Goal: Transaction & Acquisition: Subscribe to service/newsletter

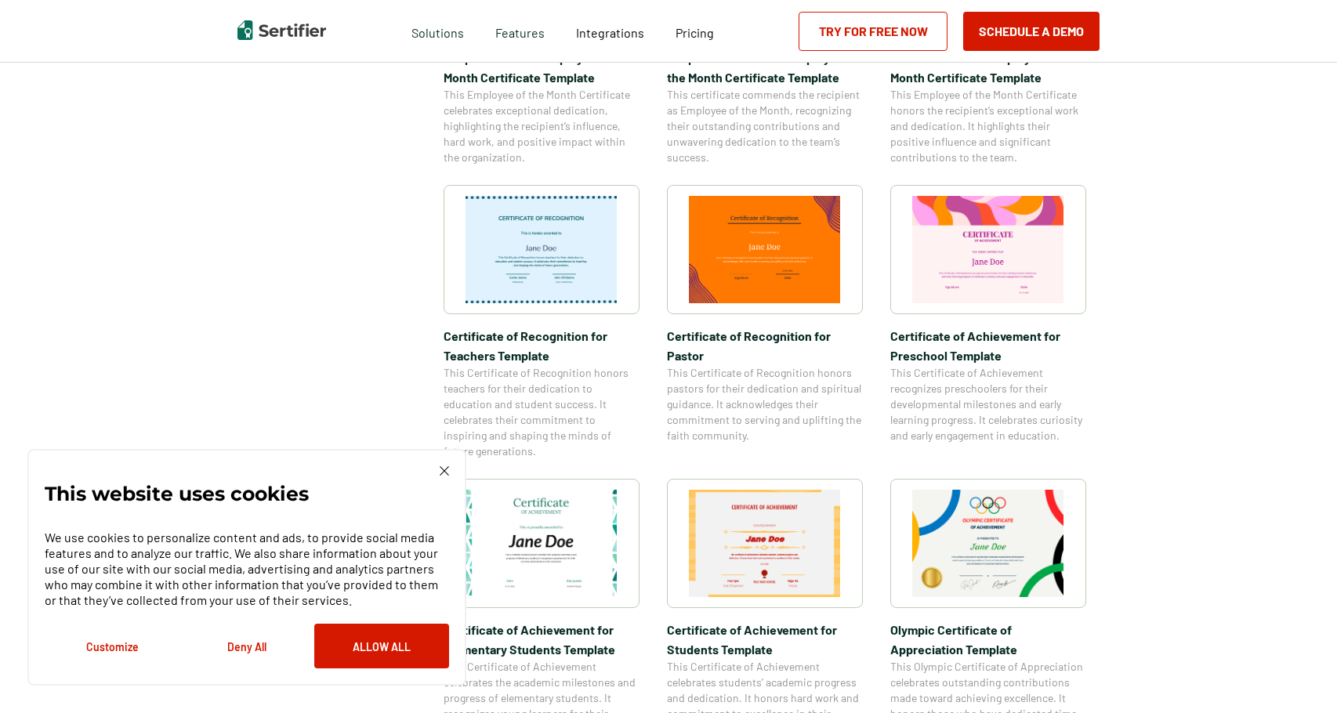
scroll to position [722, 0]
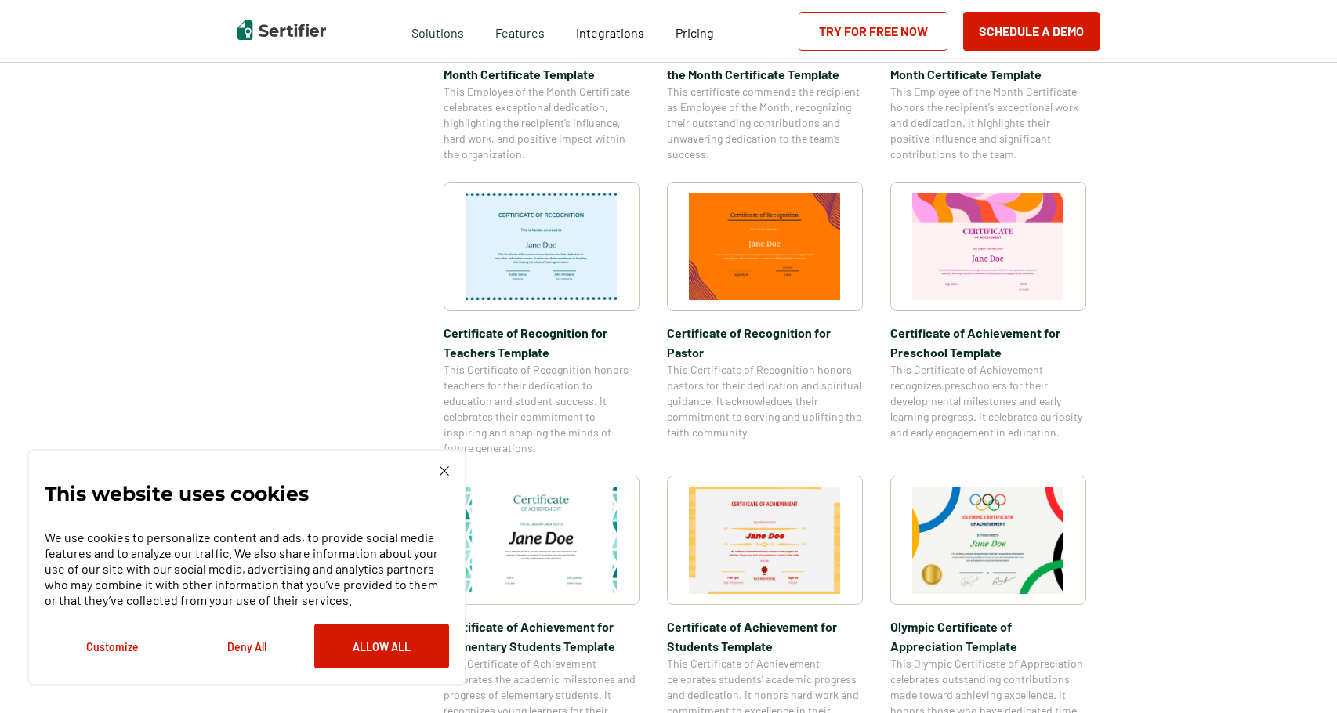
click at [248, 652] on button "Deny All" at bounding box center [246, 646] width 135 height 45
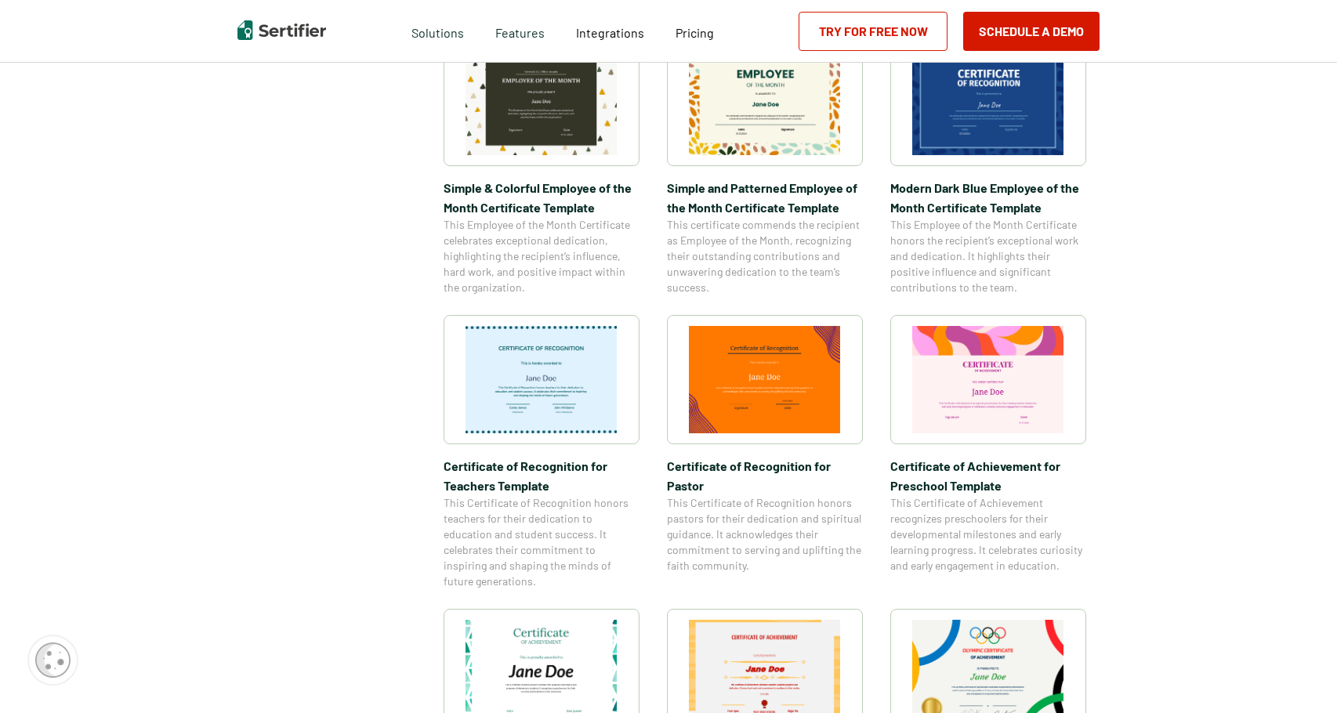
scroll to position [238, 0]
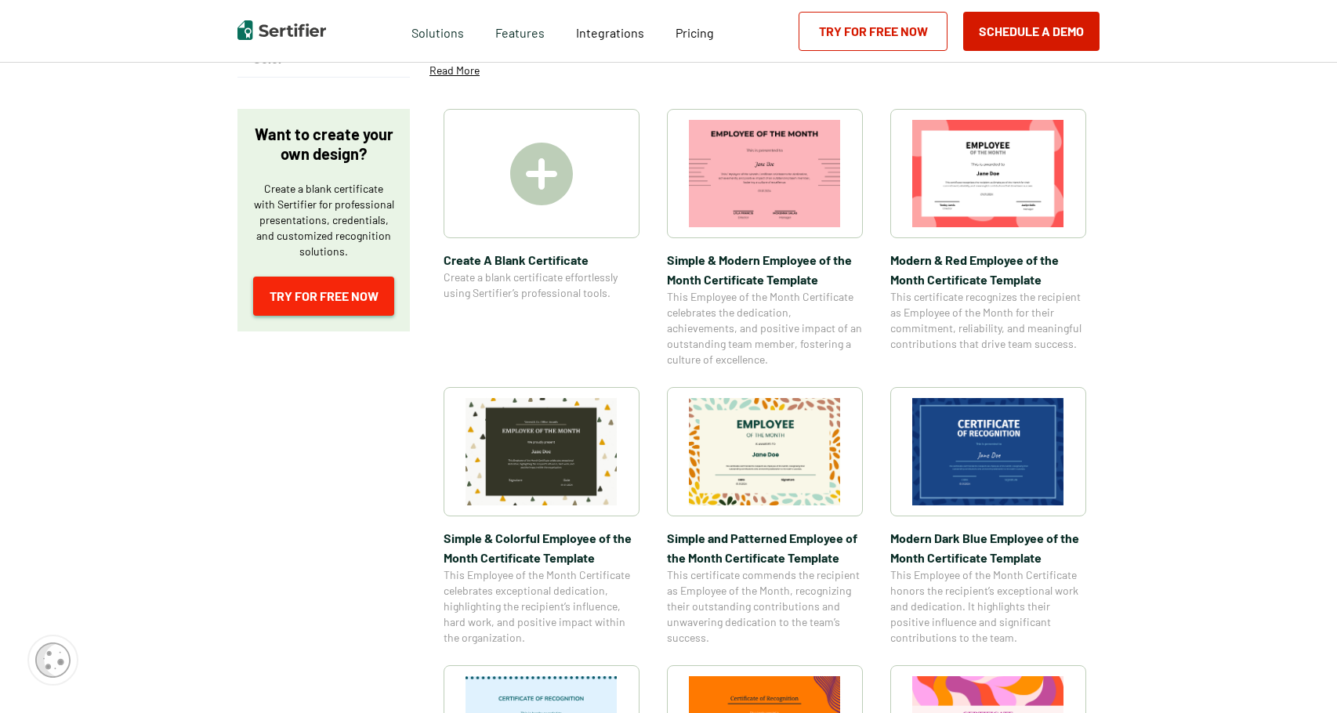
click at [338, 295] on link "Try for Free Now" at bounding box center [323, 296] width 141 height 39
